Goal: Information Seeking & Learning: Check status

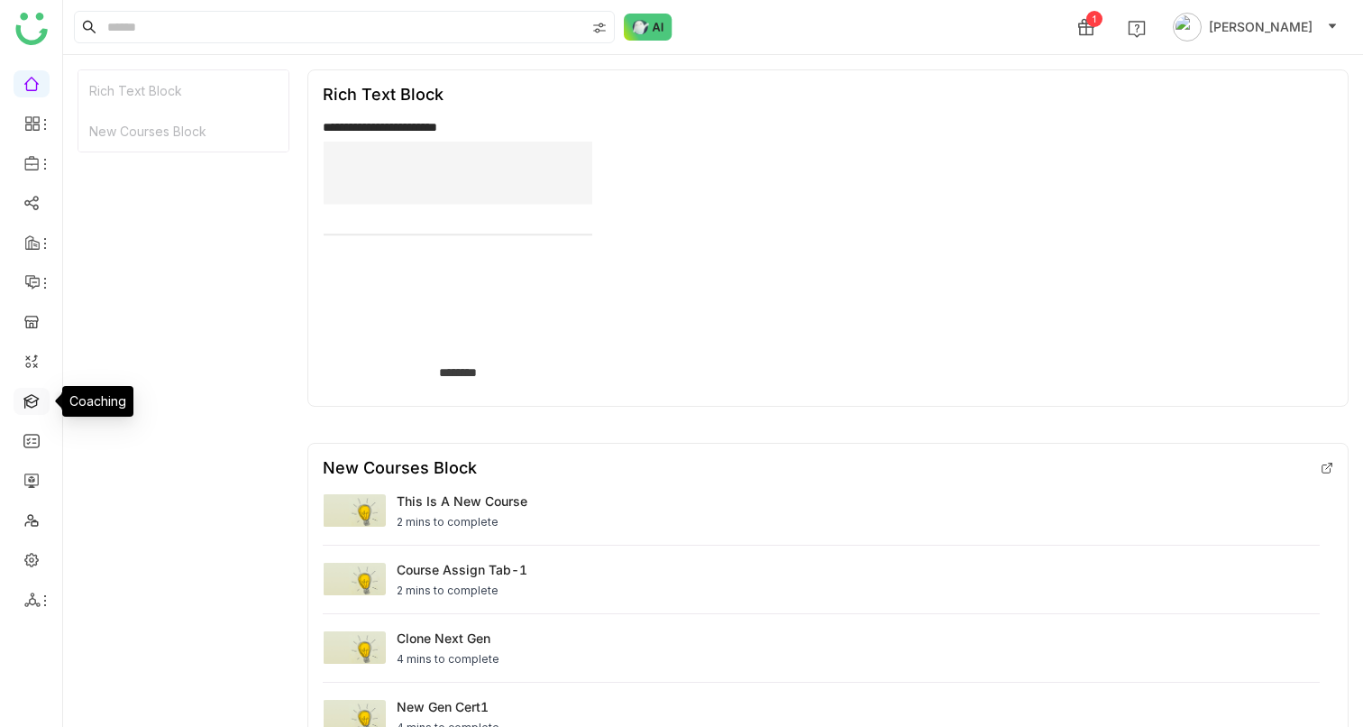
click at [34, 408] on link at bounding box center [31, 399] width 16 height 15
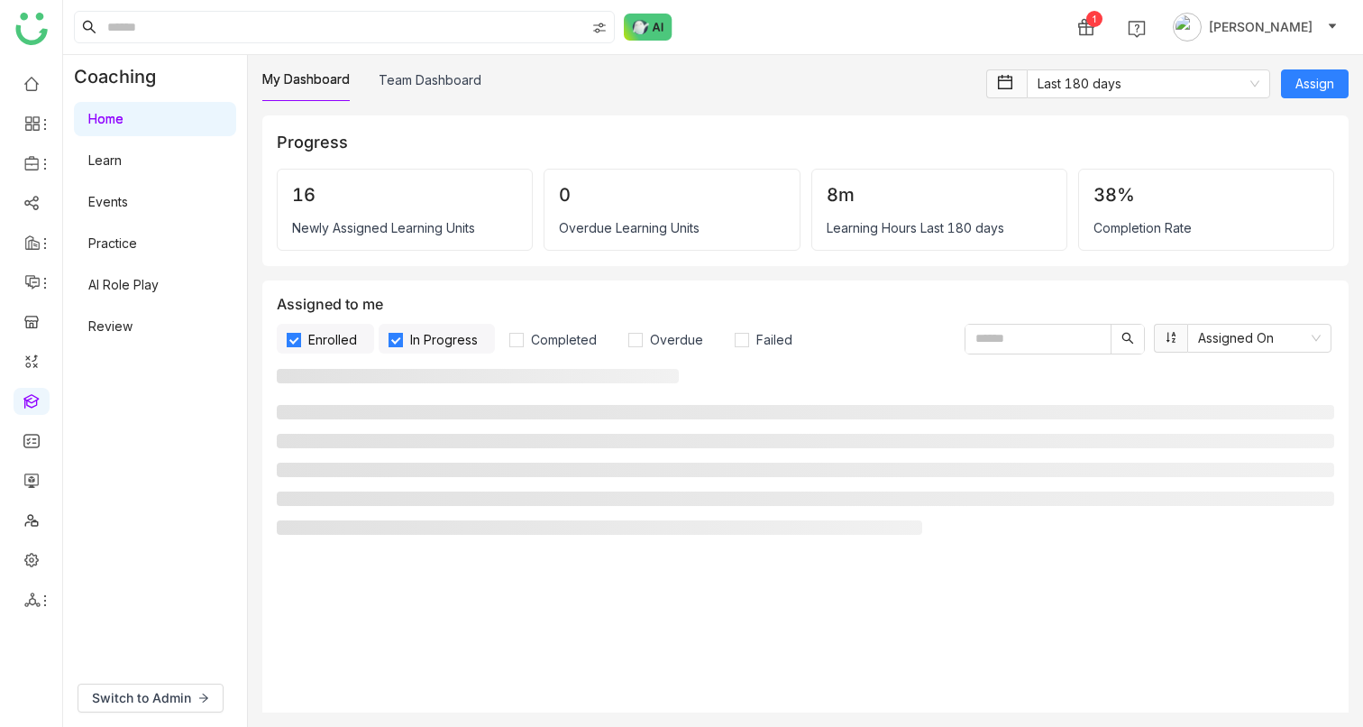
click at [126, 291] on link "AI Role Play" at bounding box center [123, 284] width 70 height 15
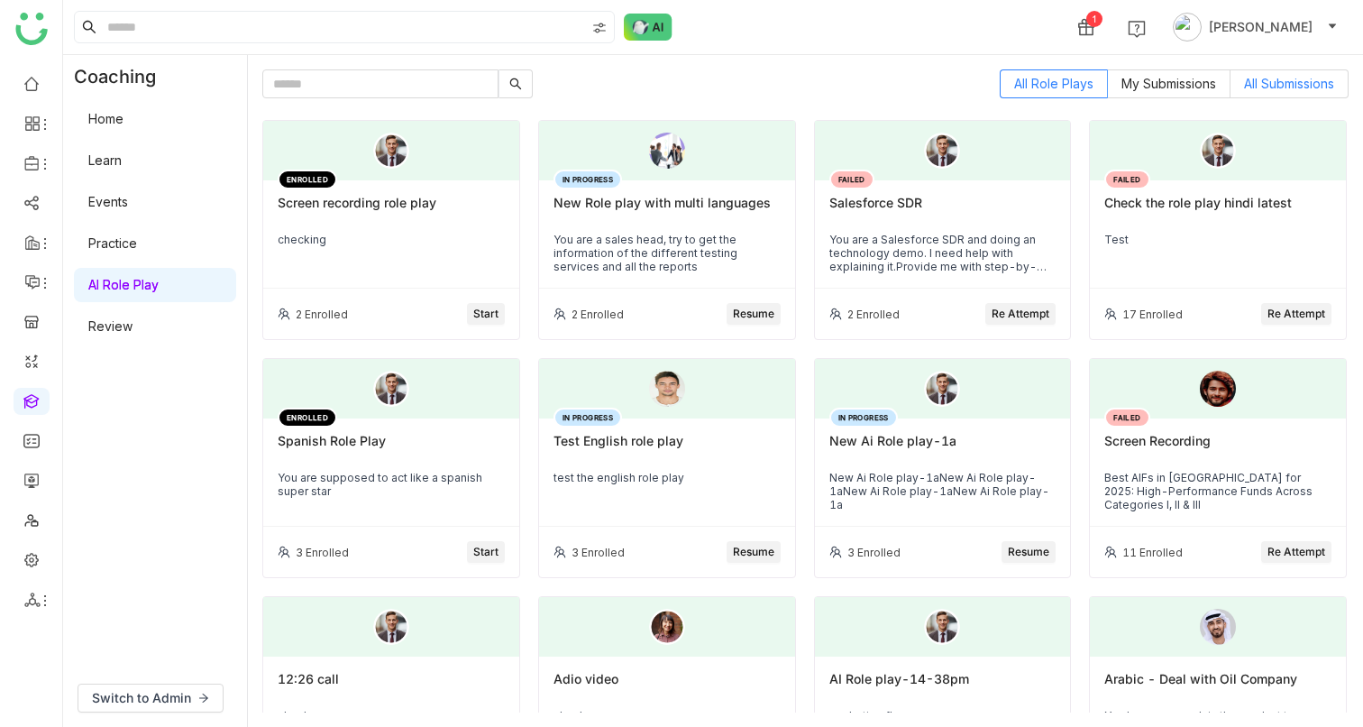
click at [1281, 97] on label "All Submissions" at bounding box center [1290, 83] width 118 height 29
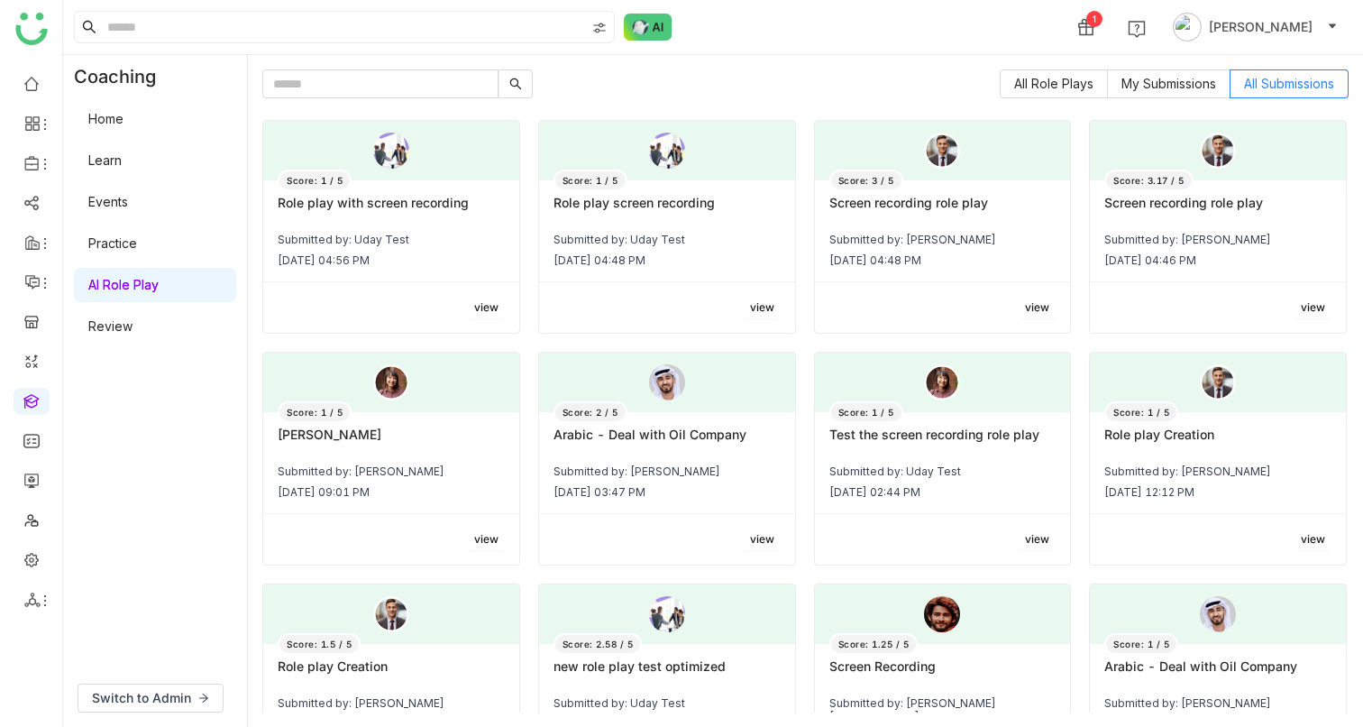
click at [418, 220] on div "Role play with screen recording" at bounding box center [391, 210] width 227 height 31
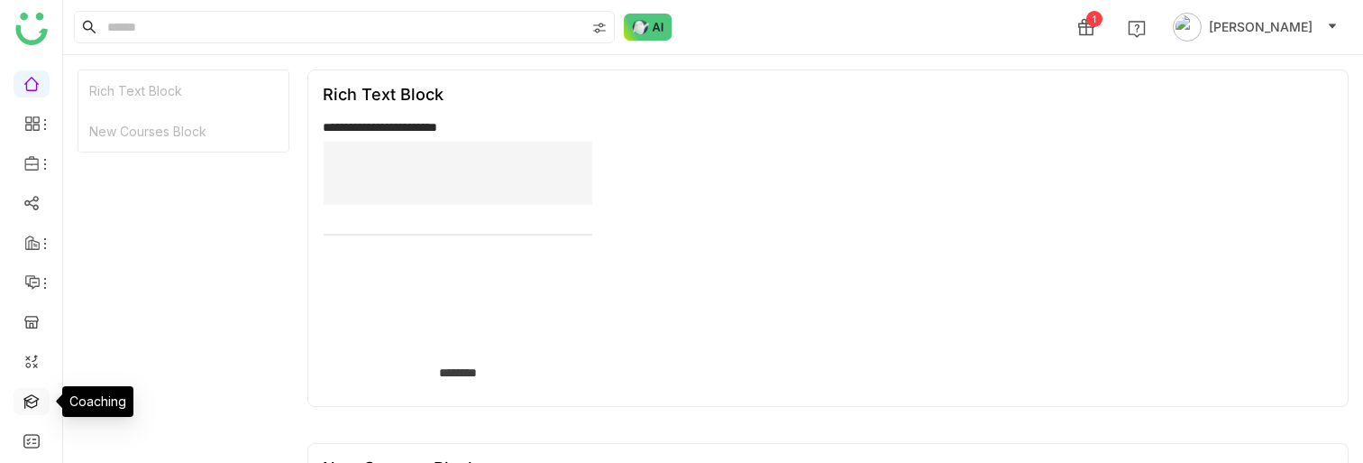
click at [26, 393] on link at bounding box center [31, 399] width 16 height 15
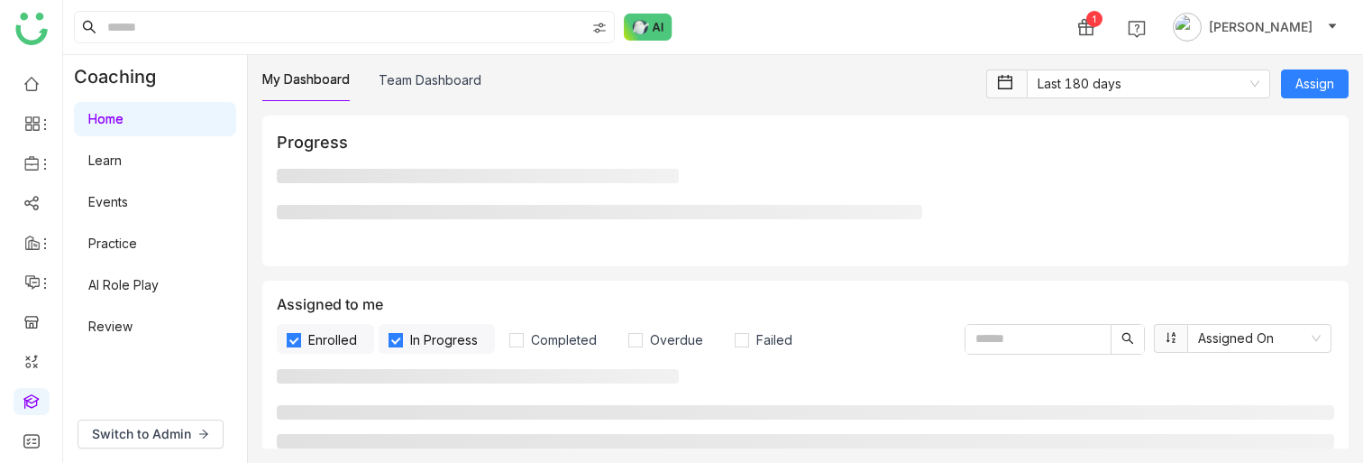
click at [159, 285] on link "AI Role Play" at bounding box center [123, 284] width 70 height 15
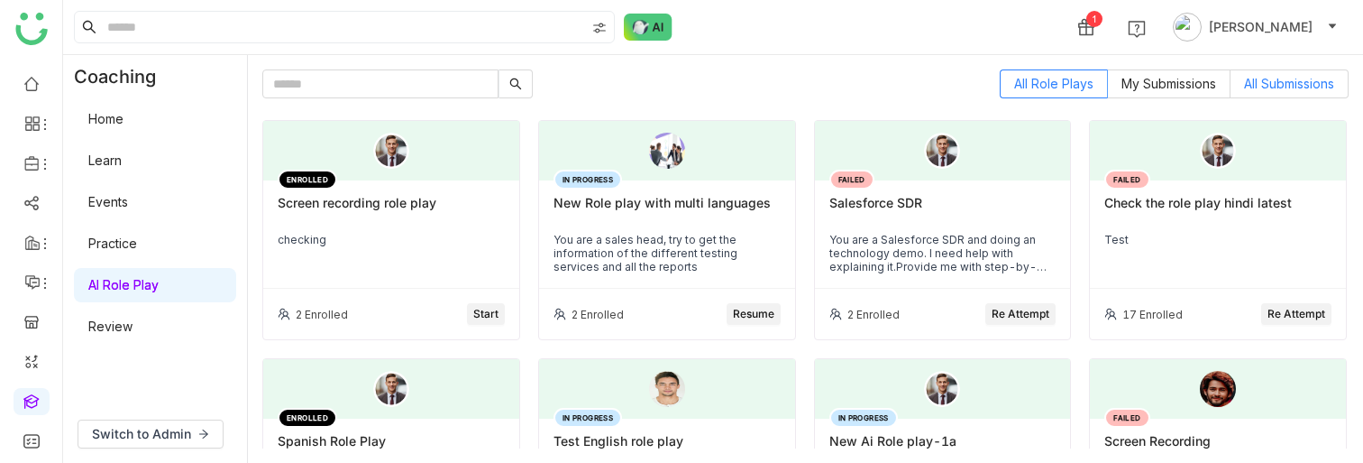
click at [1270, 86] on span "All Submissions" at bounding box center [1289, 83] width 90 height 15
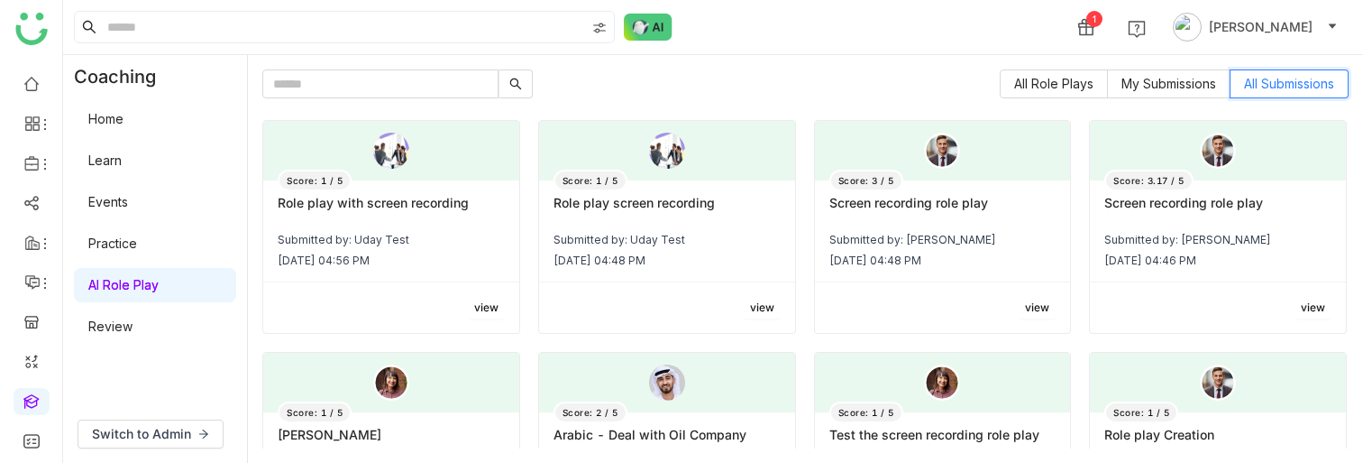
scroll to position [18, 0]
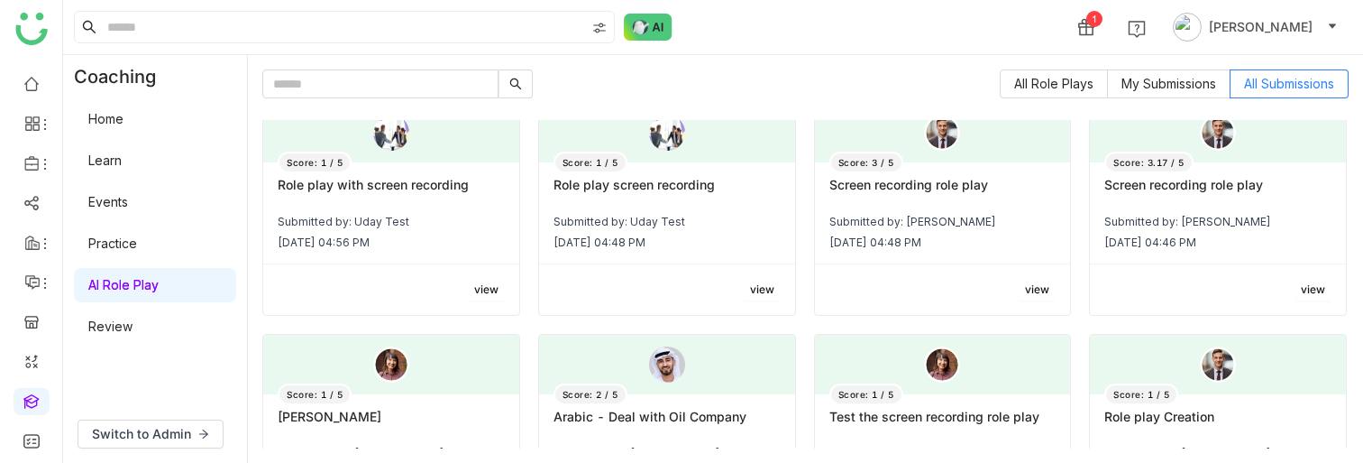
click at [1032, 288] on span "view" at bounding box center [1037, 289] width 24 height 17
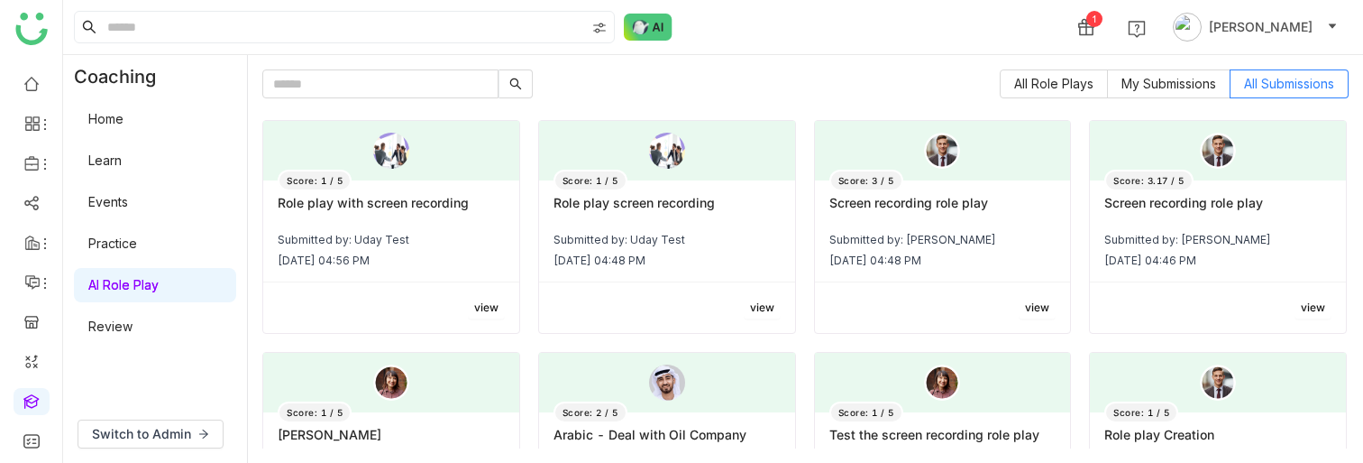
click at [1301, 308] on span "view" at bounding box center [1313, 307] width 24 height 17
